Goal: Task Accomplishment & Management: Manage account settings

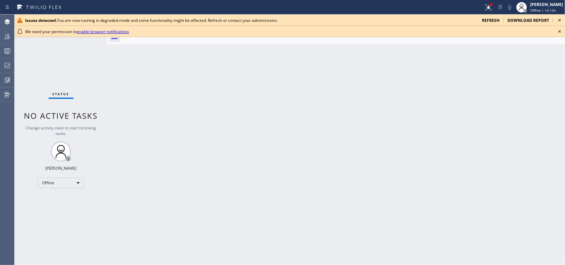
click at [558, 19] on icon at bounding box center [559, 20] width 8 height 8
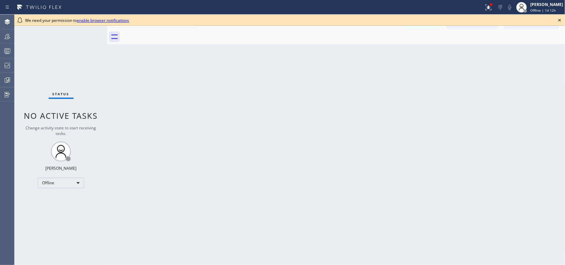
click at [561, 21] on icon at bounding box center [559, 20] width 8 height 8
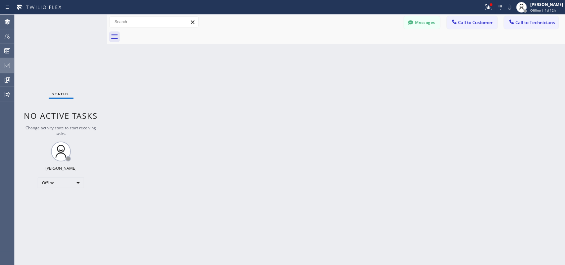
click at [11, 63] on icon at bounding box center [7, 66] width 8 height 8
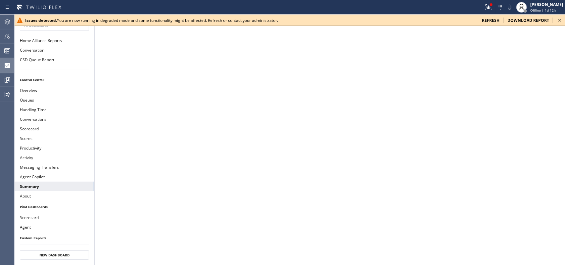
click at [559, 20] on icon at bounding box center [559, 20] width 8 height 8
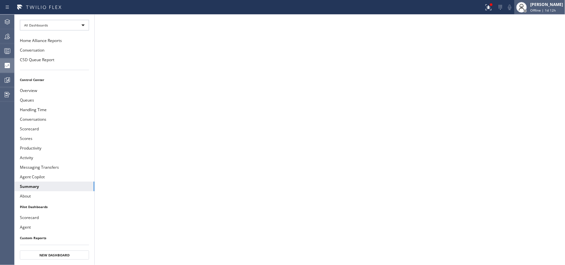
click at [534, 7] on div "[PERSON_NAME]" at bounding box center [546, 5] width 33 height 6
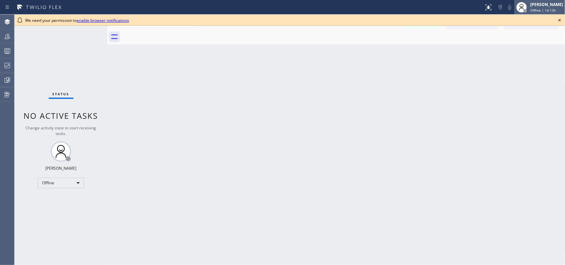
click at [531, 7] on div "[PERSON_NAME]" at bounding box center [546, 5] width 33 height 6
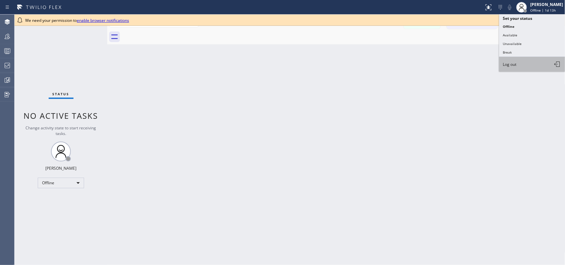
click at [509, 60] on button "Log out" at bounding box center [532, 64] width 66 height 15
